Goal: Information Seeking & Learning: Check status

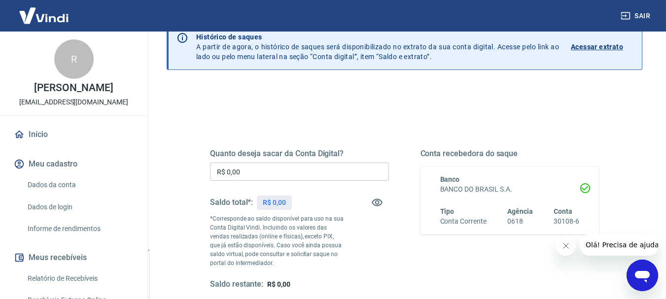
scroll to position [99, 0]
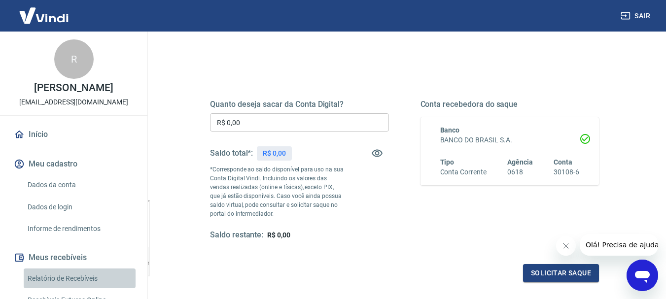
click at [92, 273] on link "Relatório de Recebíveis" at bounding box center [80, 279] width 112 height 20
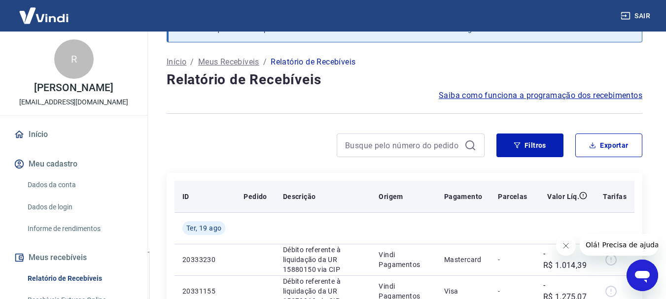
scroll to position [99, 0]
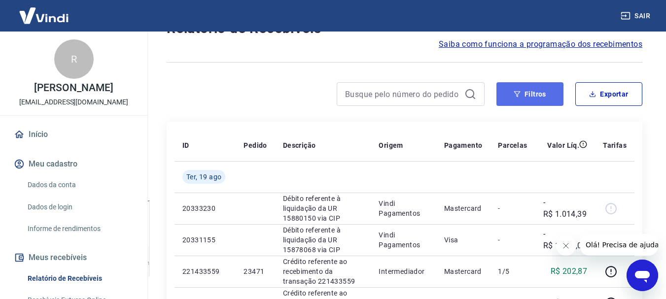
click at [531, 94] on button "Filtros" at bounding box center [529, 94] width 67 height 24
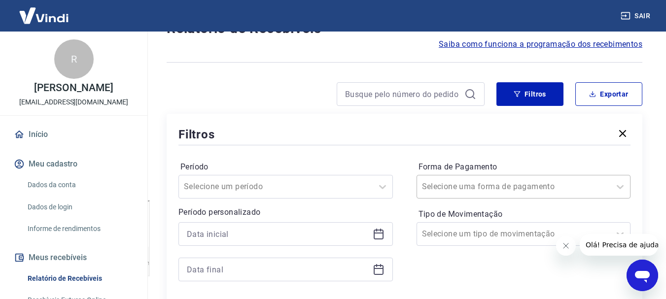
click at [521, 190] on div "Selecione uma forma de pagamento" at bounding box center [523, 187] width 214 height 24
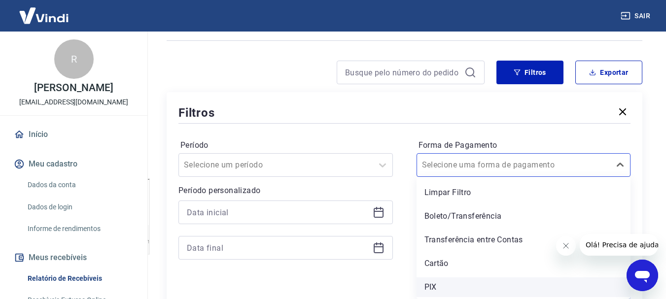
click at [426, 285] on div "PIX" at bounding box center [523, 287] width 214 height 20
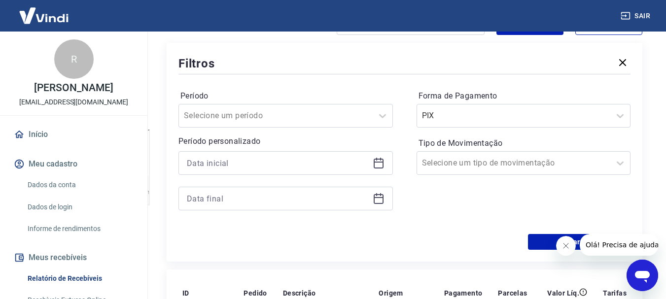
scroll to position [219, 0]
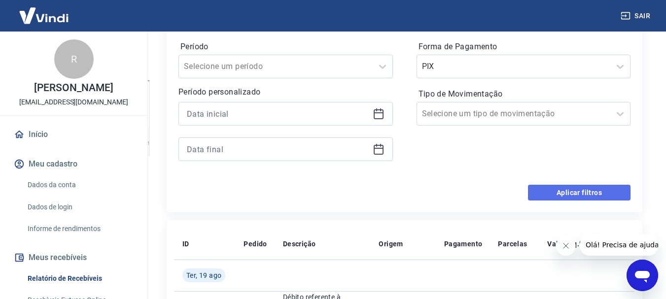
click at [539, 189] on button "Aplicar filtros" at bounding box center [579, 193] width 103 height 16
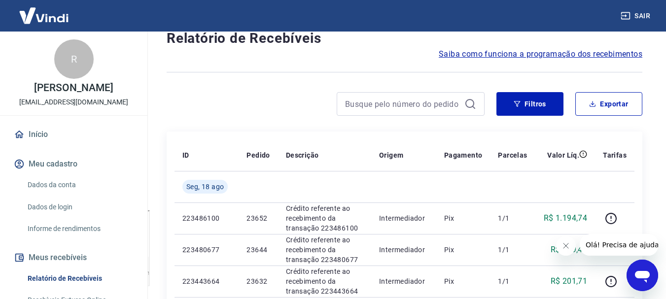
scroll to position [69, 0]
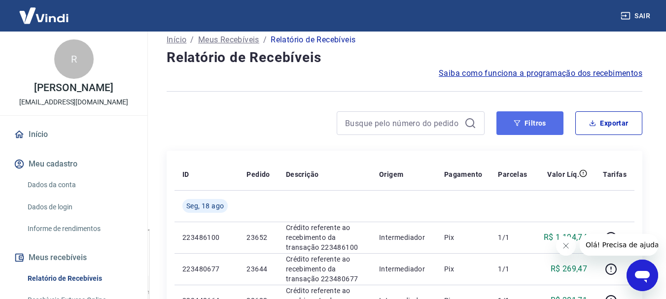
click at [550, 118] on button "Filtros" at bounding box center [529, 123] width 67 height 24
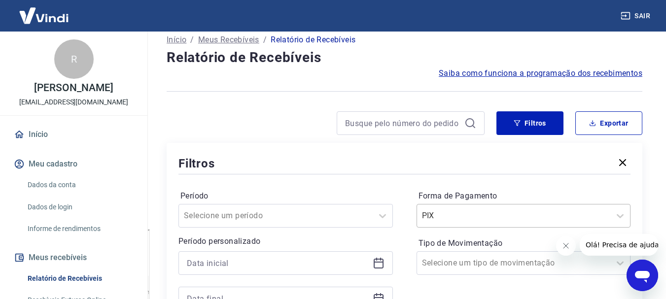
click at [499, 223] on div "PIX" at bounding box center [523, 216] width 214 height 24
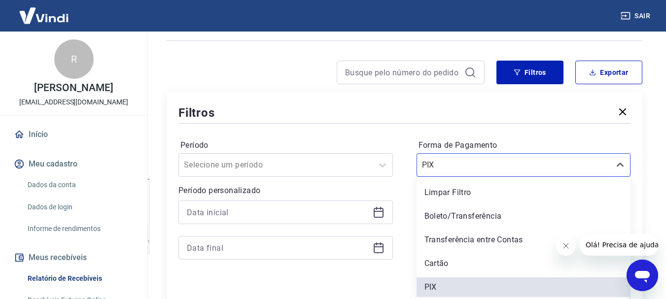
click at [449, 262] on div "Cartão" at bounding box center [523, 264] width 214 height 20
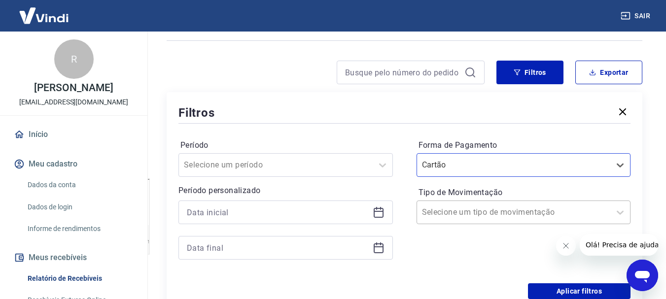
click at [527, 216] on div at bounding box center [514, 213] width 184 height 14
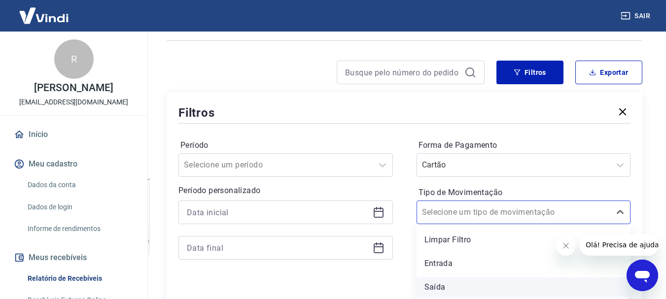
click at [437, 282] on div "Saída" at bounding box center [523, 287] width 214 height 20
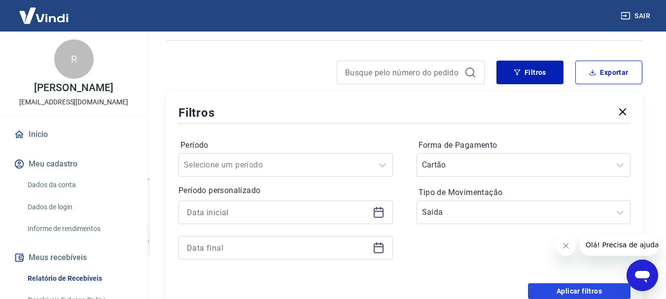
drag, startPoint x: 581, startPoint y: 286, endPoint x: 344, endPoint y: 240, distance: 241.5
click at [578, 288] on button "Aplicar filtros" at bounding box center [579, 291] width 103 height 16
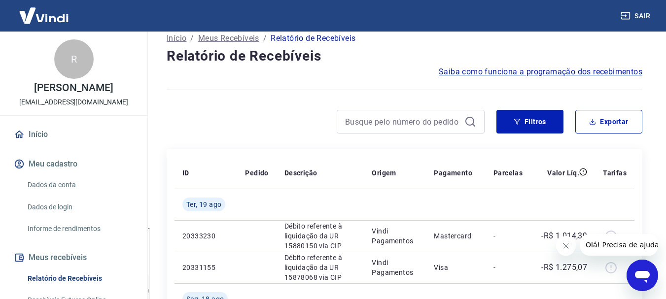
scroll to position [22, 0]
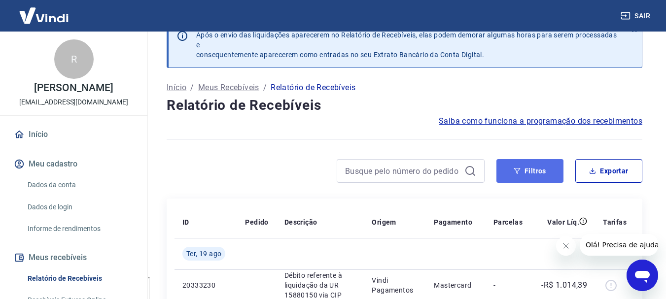
click at [526, 173] on button "Filtros" at bounding box center [529, 171] width 67 height 24
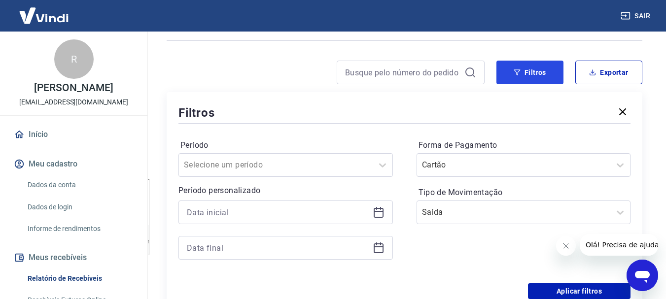
scroll to position [170, 0]
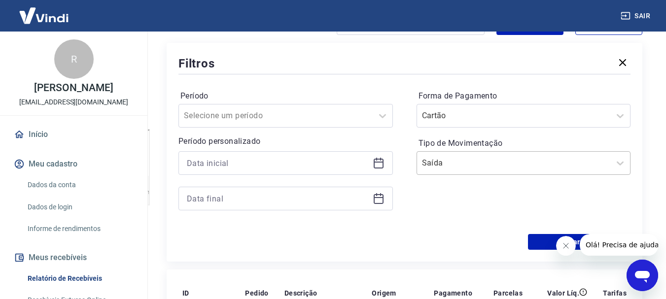
click at [437, 168] on input "Tipo de Movimentação" at bounding box center [472, 163] width 100 height 12
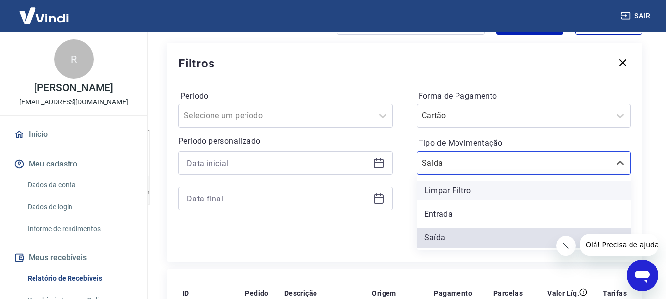
click at [444, 190] on div "Limpar Filtro" at bounding box center [523, 191] width 214 height 20
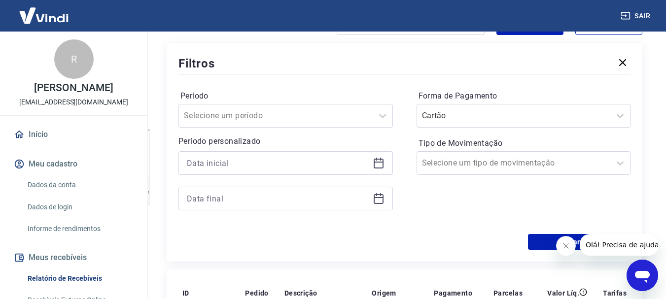
click at [377, 164] on icon at bounding box center [379, 163] width 12 height 12
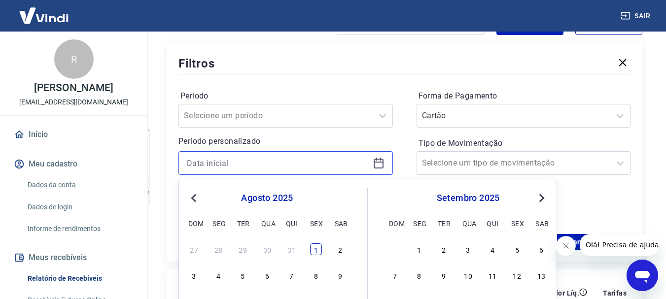
scroll to position [219, 0]
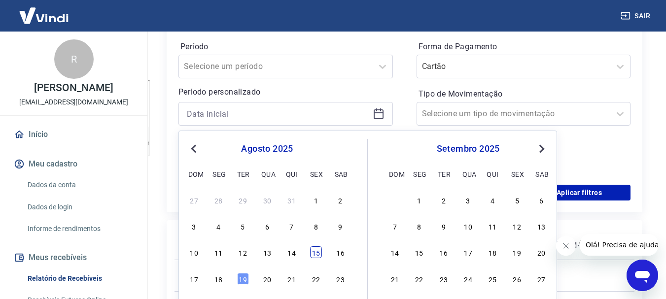
click at [312, 254] on div "15" at bounding box center [316, 252] width 12 height 12
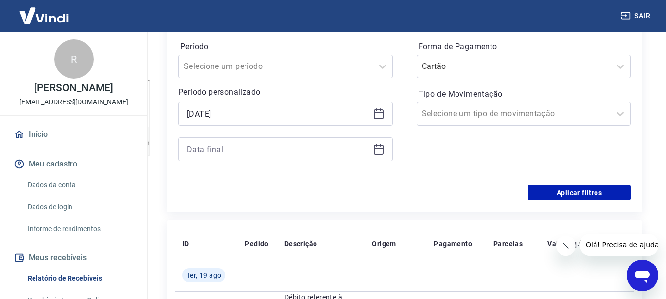
type input "[DATE]"
click at [377, 152] on icon at bounding box center [379, 149] width 12 height 12
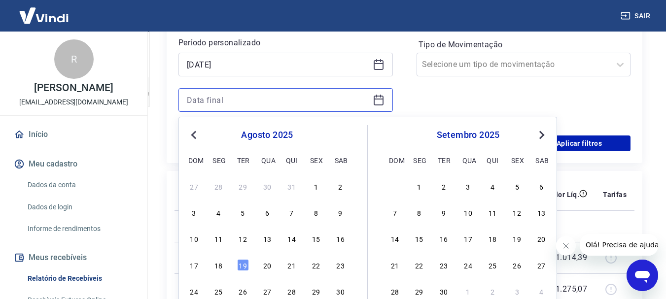
scroll to position [317, 0]
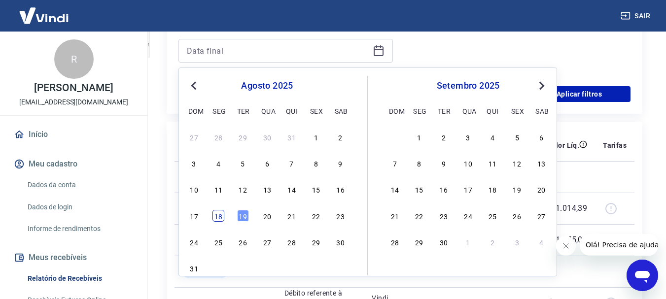
click at [218, 217] on div "18" at bounding box center [218, 216] width 12 height 12
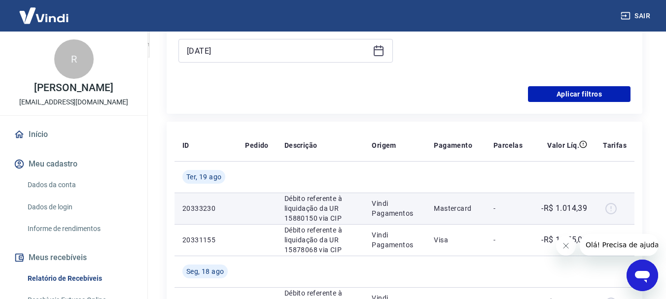
type input "[DATE]"
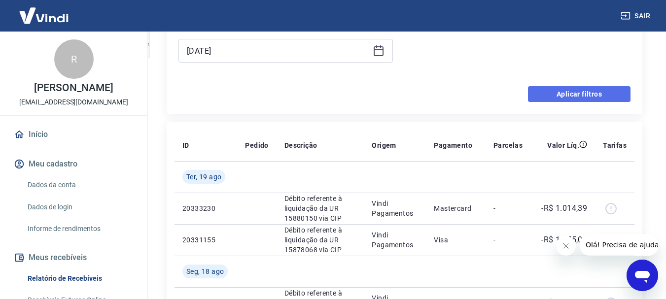
click at [554, 99] on button "Aplicar filtros" at bounding box center [579, 94] width 103 height 16
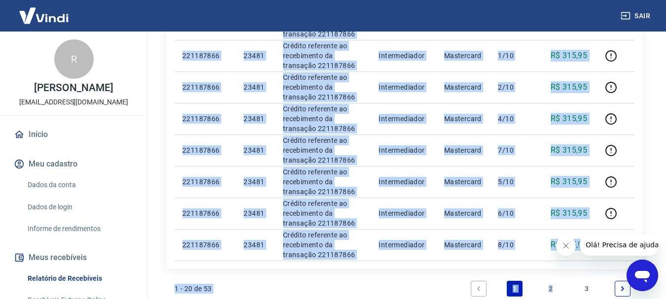
scroll to position [683, 0]
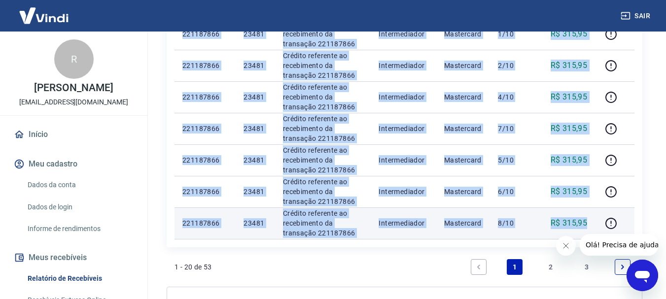
drag, startPoint x: 180, startPoint y: 103, endPoint x: 588, endPoint y: 225, distance: 425.7
copy tbody "517328308 36679 Loremip dolorsita co adipiscinge se doeiusmod 287425062 Tempori…"
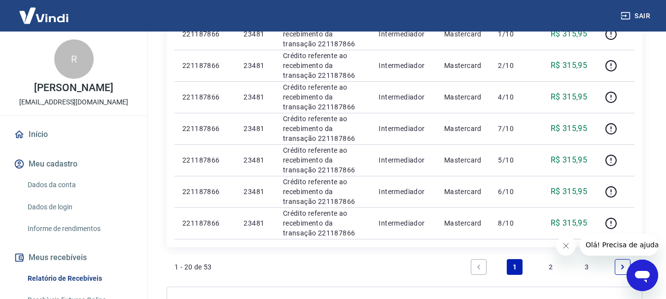
click at [618, 264] on link "Next page" at bounding box center [623, 267] width 16 height 16
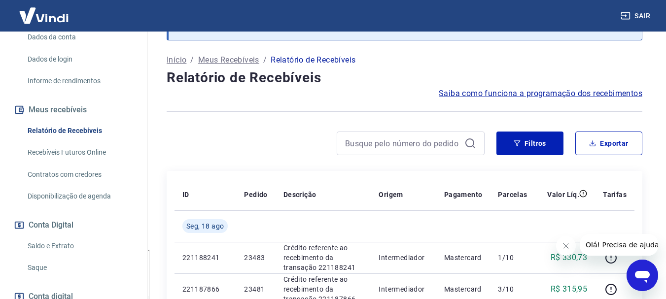
scroll to position [197, 0]
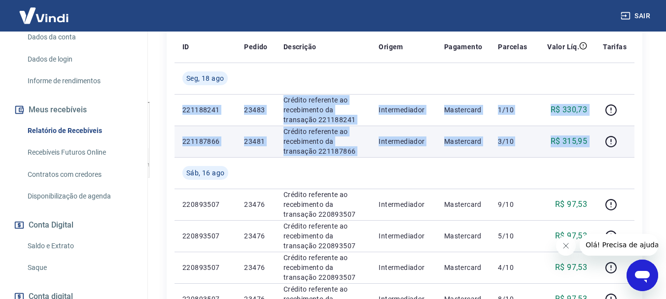
drag, startPoint x: 183, startPoint y: 110, endPoint x: 597, endPoint y: 145, distance: 415.5
copy tbody "221188241 23483 Crédito referente ao recebimento da transação 221188241 Interme…"
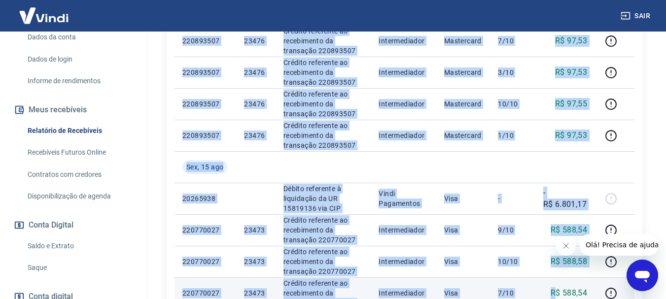
scroll to position [576, 0]
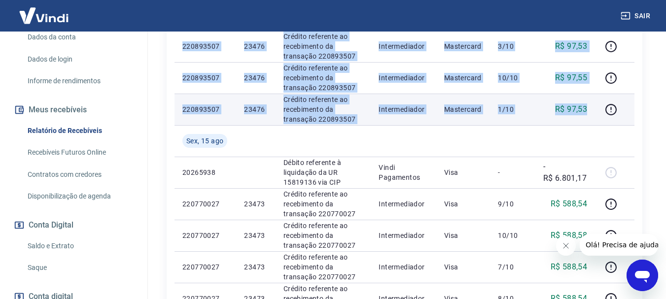
drag, startPoint x: 196, startPoint y: 105, endPoint x: 594, endPoint y: 110, distance: 398.3
click at [594, 110] on tbody "[DATE] 221188241 23483 Crédito referente ao recebimento da transação 221188241 …" at bounding box center [404, 47] width 460 height 726
copy tbody "105914407 24005 Loremip dolorsita co adipiscinge se doeiusmod 392672660 Tempori…"
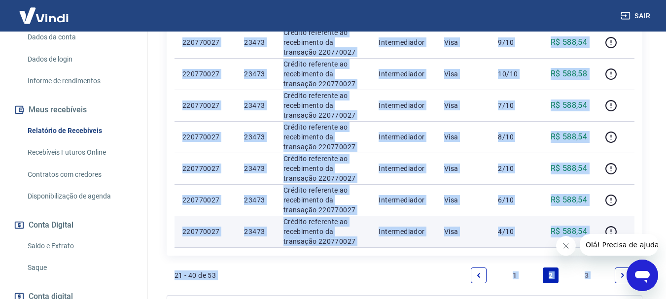
scroll to position [751, 0]
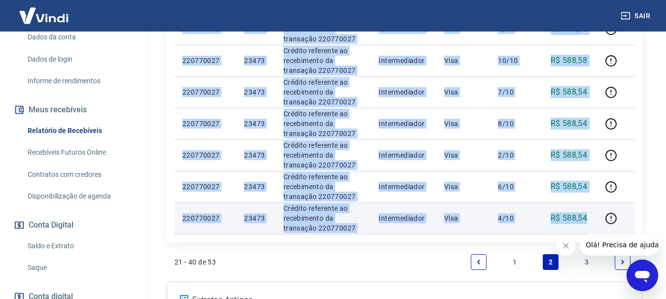
drag, startPoint x: 183, startPoint y: 103, endPoint x: 591, endPoint y: 218, distance: 424.2
copy tbody "220770027 23473 Crédito referente ao recebimento da transação 220770027 Interme…"
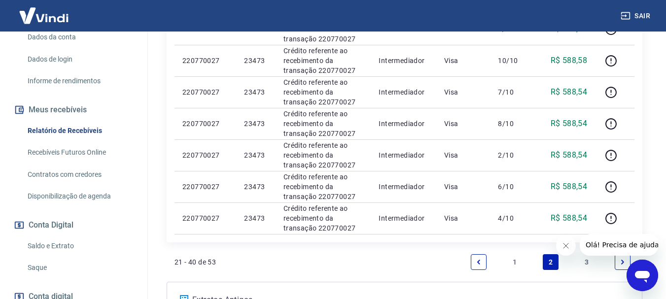
click at [619, 265] on icon "Next page" at bounding box center [622, 262] width 7 height 7
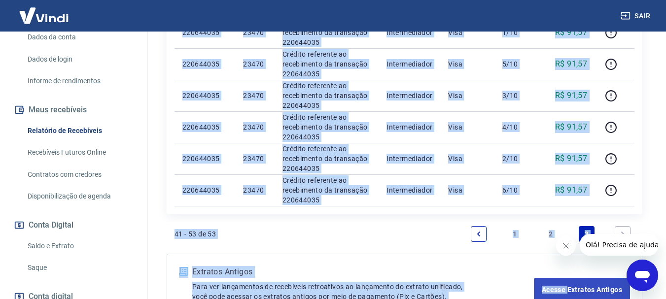
scroll to position [511, 0]
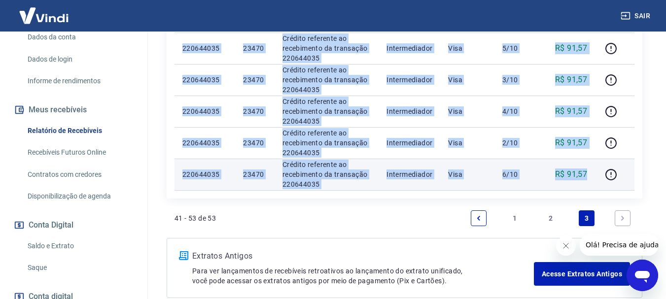
drag, startPoint x: 182, startPoint y: 113, endPoint x: 589, endPoint y: 178, distance: 411.8
copy tbody "349285706 91039 Loremip dolorsita co adipiscinge se doeiusmod 429303028 Tempori…"
